Goal: Communication & Community: Participate in discussion

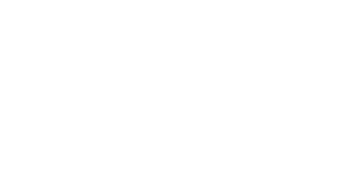
scroll to position [418, 0]
click at [75, 52] on button "Collaborate" at bounding box center [48, 50] width 54 height 14
click at [304, 33] on button "Close" at bounding box center [294, 31] width 21 height 9
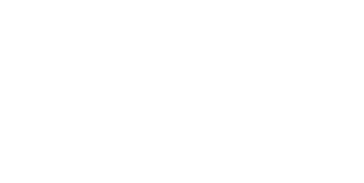
click at [75, 55] on button "Collaborate" at bounding box center [48, 50] width 54 height 14
click at [75, 82] on button "Tracking" at bounding box center [48, 78] width 54 height 14
click at [59, 48] on div "Collaborate" at bounding box center [48, 49] width 22 height 5
click at [256, 172] on div "Add a message..." at bounding box center [183, 167] width 146 height 9
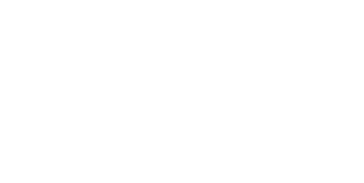
click at [364, 183] on div "Order details Collaborate Checklists 0/0 Tracking Linked Orders Timeline Profit…" at bounding box center [182, 91] width 364 height 183
click at [256, 170] on div "D" at bounding box center [183, 167] width 146 height 6
click at [320, 172] on button "Send" at bounding box center [309, 167] width 22 height 9
click at [304, 31] on button "Close" at bounding box center [294, 31] width 21 height 9
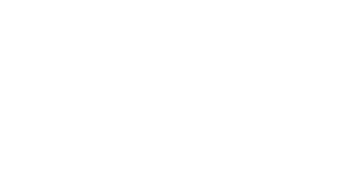
scroll to position [568, 0]
click at [59, 50] on div "Collaborate" at bounding box center [48, 49] width 22 height 5
click at [75, 86] on button "Linked Orders" at bounding box center [48, 92] width 54 height 14
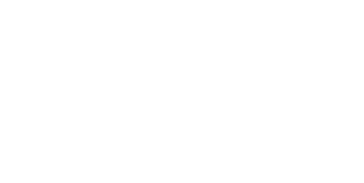
click at [75, 74] on button "Tracking" at bounding box center [48, 78] width 54 height 14
click at [364, 15] on div "Order details Collaborate Checklists 0/0 Tracking Linked Orders Timeline Profit…" at bounding box center [182, 91] width 364 height 183
click at [34, 52] on icon at bounding box center [32, 50] width 4 height 3
